Goal: Task Accomplishment & Management: Use online tool/utility

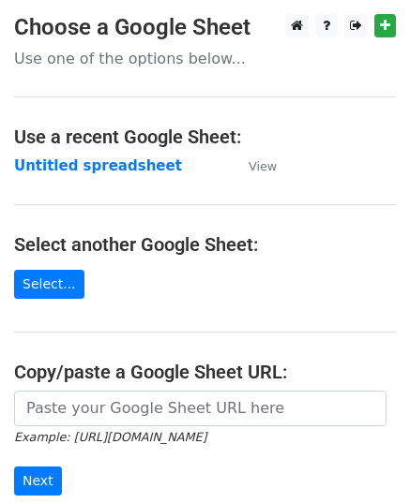
click at [81, 430] on small "Example: [URL][DOMAIN_NAME]" at bounding box center [110, 437] width 192 height 14
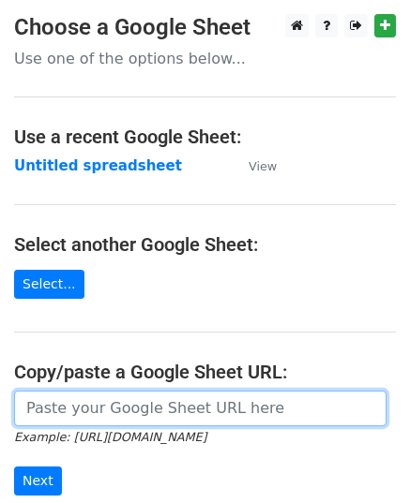
click at [88, 414] on input "url" at bounding box center [200, 409] width 372 height 36
paste input "https://docs.google.com/spreadsheets/d/1nyZy2g1fs_Gp8Kzl9neg5U4FgUG_cR257Gt9LvV…"
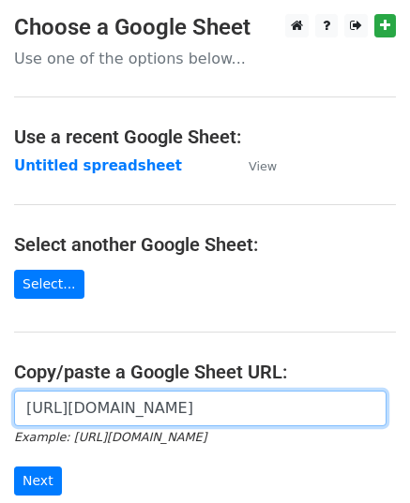
scroll to position [0, 398]
type input "https://docs.google.com/spreadsheets/d/1nyZy2g1fs_Gp8Kzl9neg5U4FgUG_cR257Gt9LvV…"
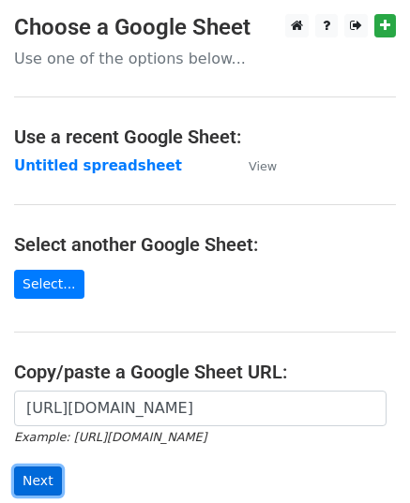
click at [47, 475] on input "Next" at bounding box center [38, 481] width 48 height 29
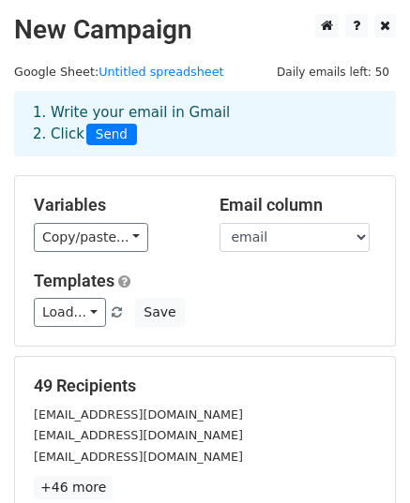
click at [111, 364] on div "49 Recipients alenazzahra123@gmail.com Ayahkevin667@gmail.com dea24sm02@gmail.c…" at bounding box center [205, 437] width 380 height 161
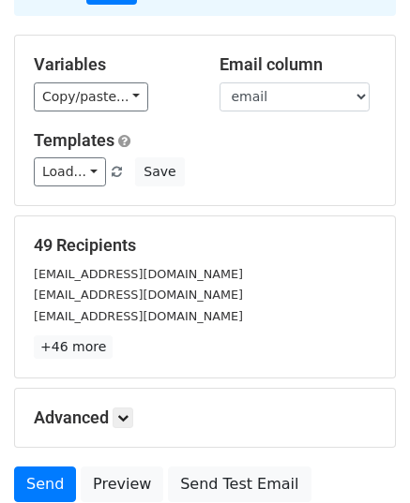
scroll to position [295, 0]
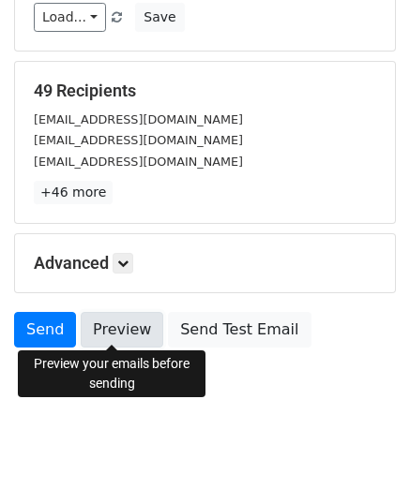
click at [109, 340] on link "Preview" at bounding box center [122, 330] width 83 height 36
click at [109, 333] on link "Preview" at bounding box center [122, 330] width 83 height 36
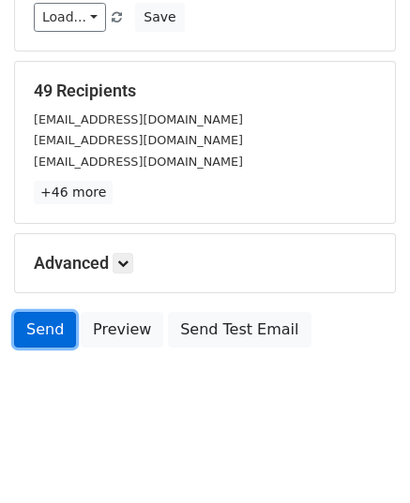
click at [36, 341] on link "Send" at bounding box center [45, 330] width 62 height 36
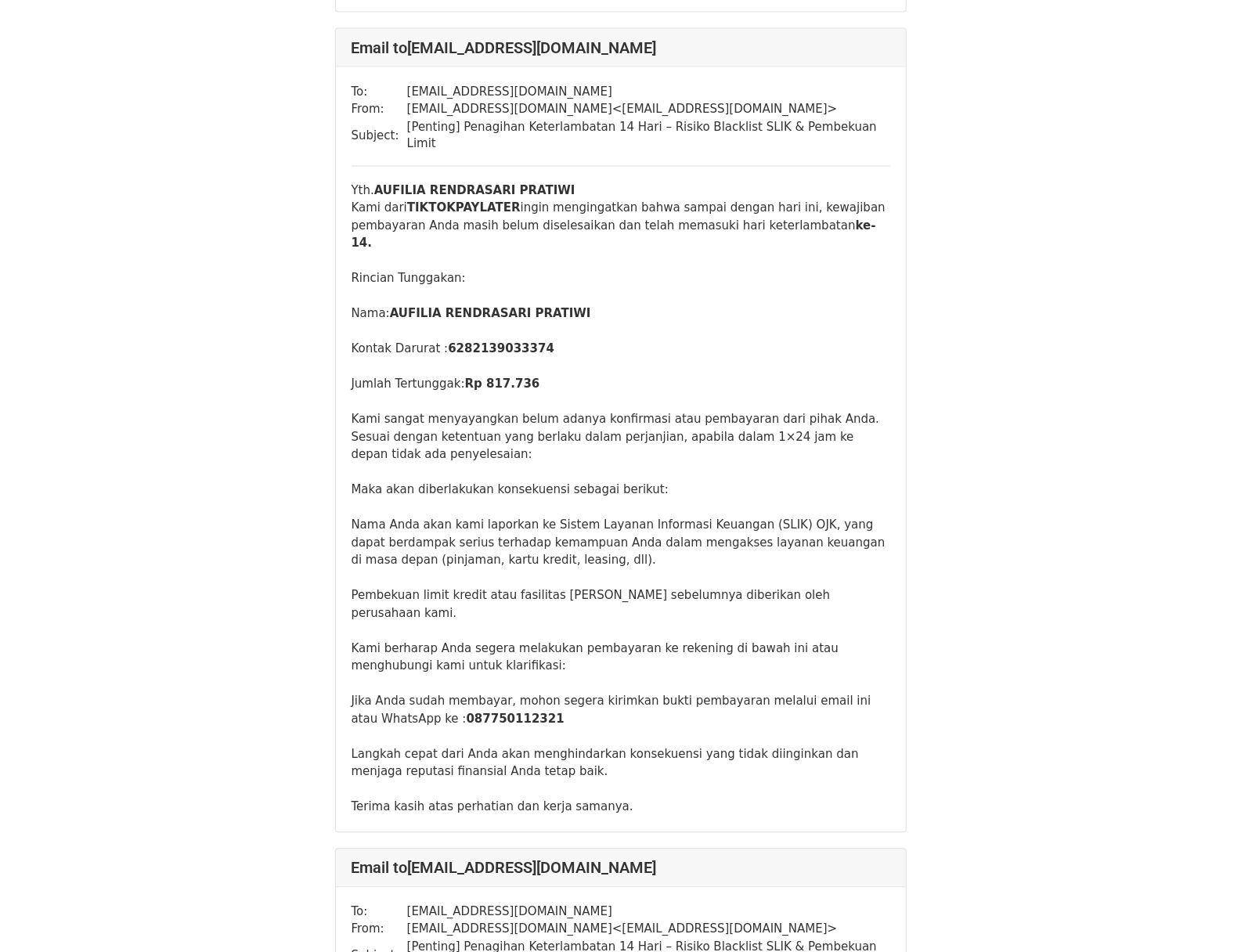
scroll to position [1096, 0]
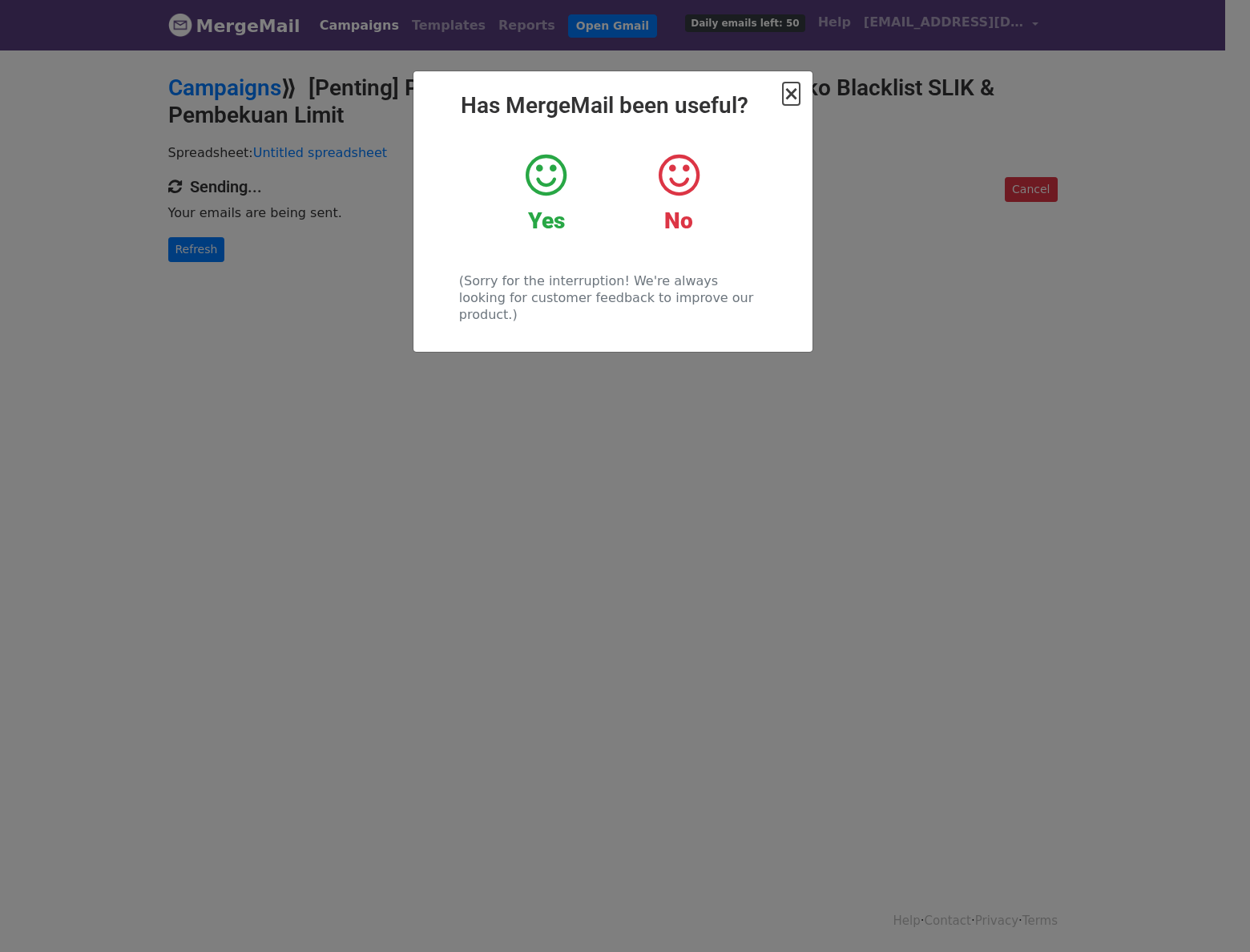
click at [783, 97] on span "×" at bounding box center [790, 94] width 16 height 22
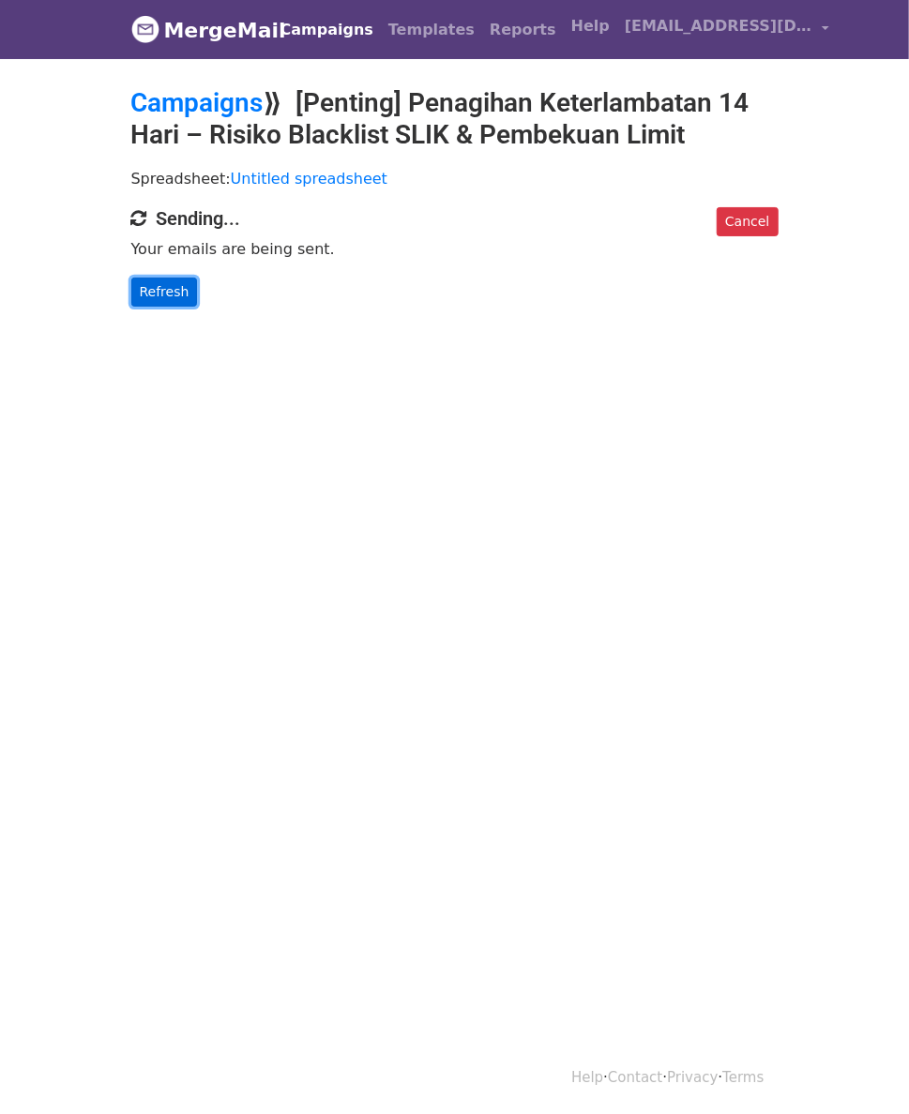
click at [131, 302] on link "Refresh" at bounding box center [164, 292] width 67 height 29
